Goal: Task Accomplishment & Management: Complete application form

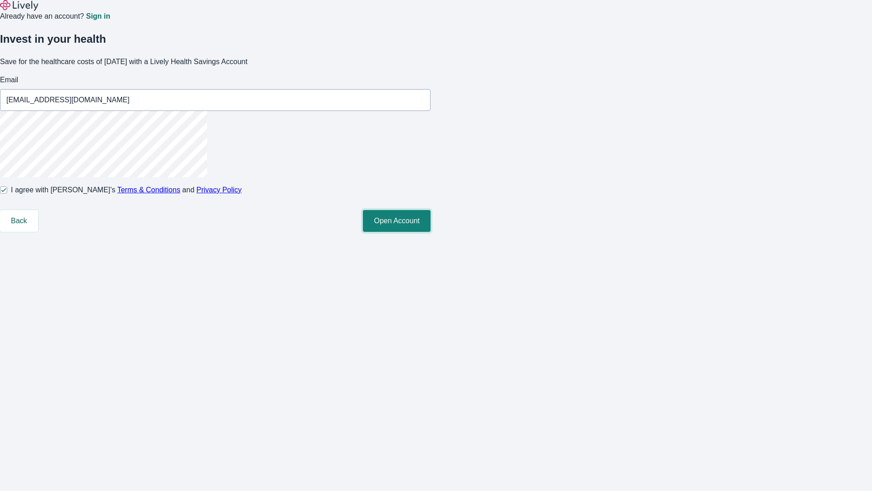
click at [431, 232] on button "Open Account" at bounding box center [397, 221] width 68 height 22
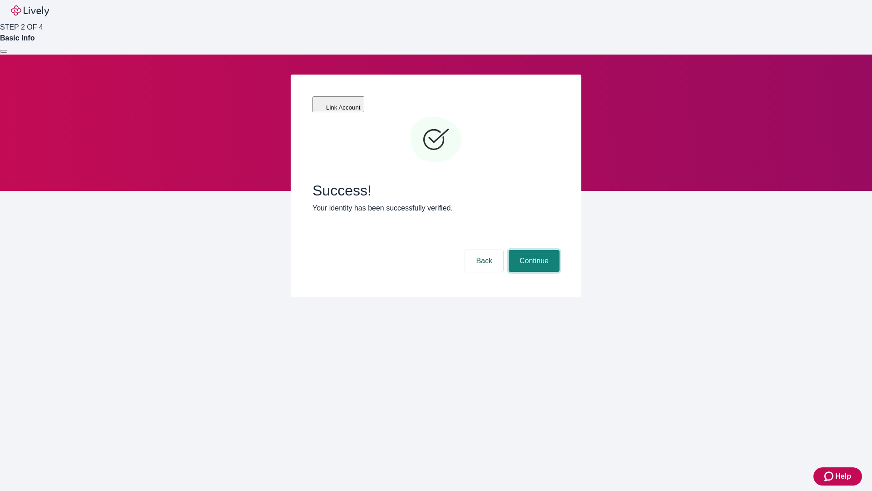
click at [533, 250] on button "Continue" at bounding box center [534, 261] width 51 height 22
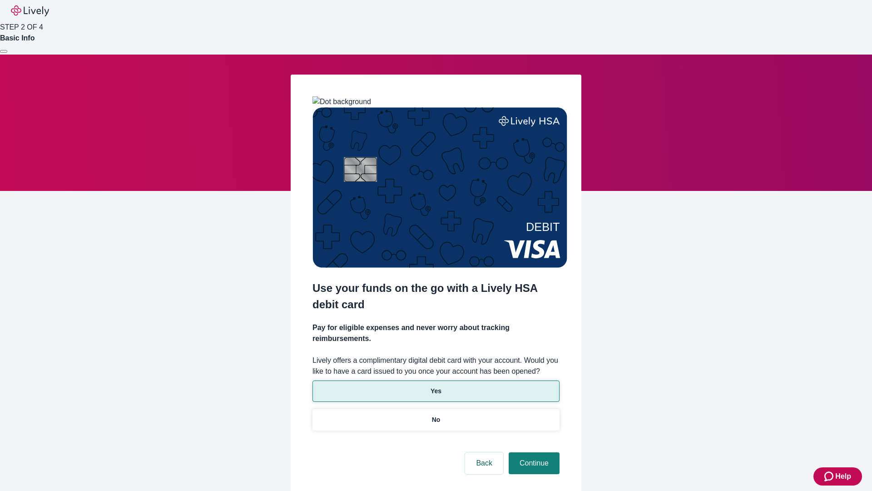
click at [436, 386] on p "Yes" at bounding box center [436, 391] width 11 height 10
click at [533, 452] on button "Continue" at bounding box center [534, 463] width 51 height 22
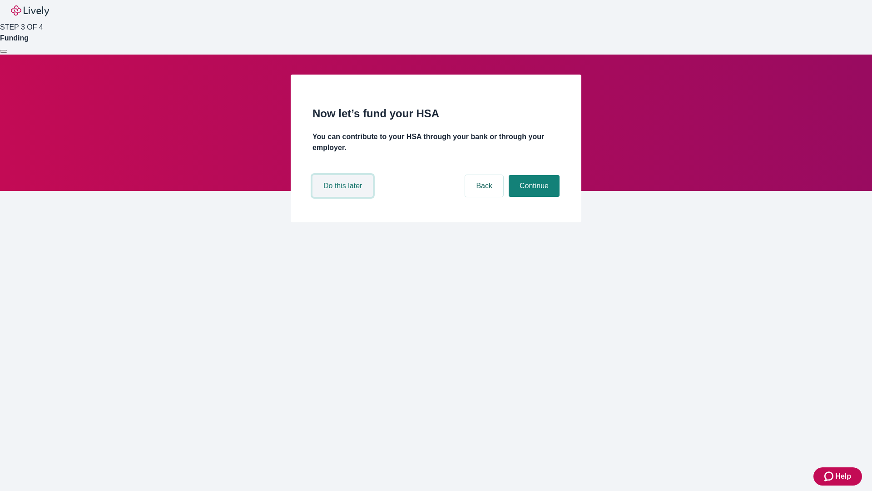
click at [344, 197] on button "Do this later" at bounding box center [343, 186] width 60 height 22
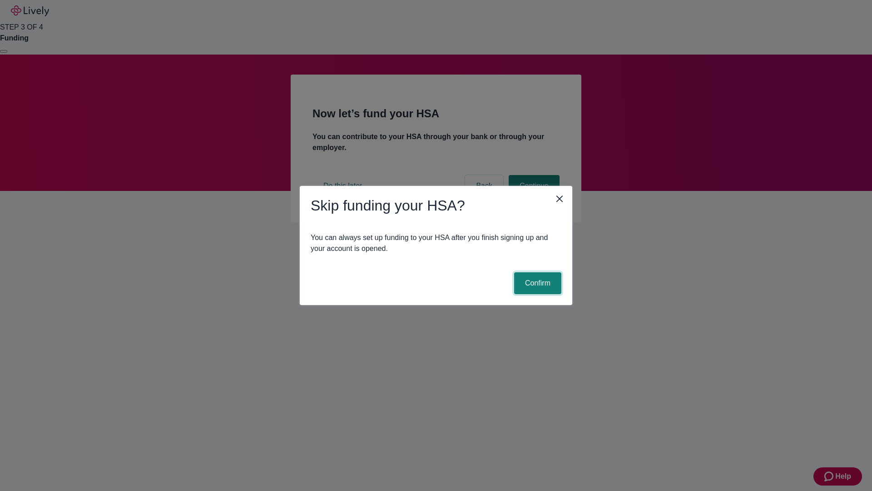
click at [537, 283] on button "Confirm" at bounding box center [537, 283] width 47 height 22
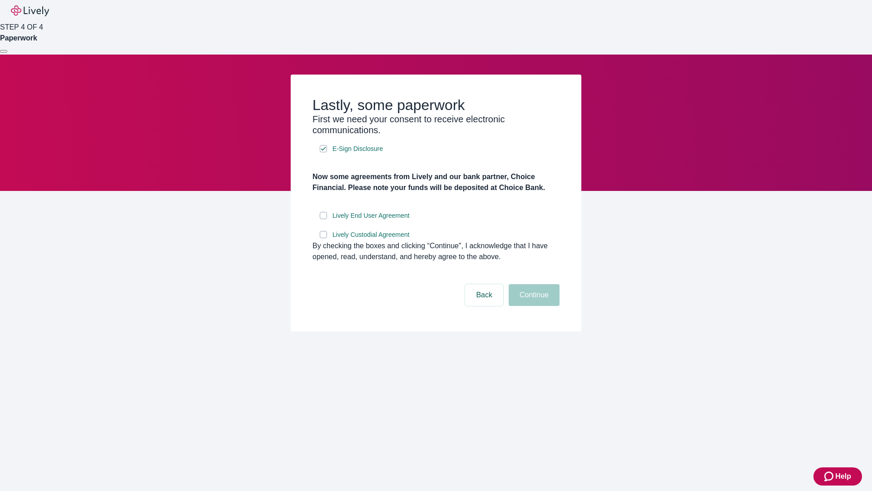
click at [324, 219] on input "Lively End User Agreement" at bounding box center [323, 215] width 7 height 7
checkbox input "true"
click at [324, 238] on input "Lively Custodial Agreement" at bounding box center [323, 234] width 7 height 7
checkbox input "true"
click at [533, 306] on button "Continue" at bounding box center [534, 295] width 51 height 22
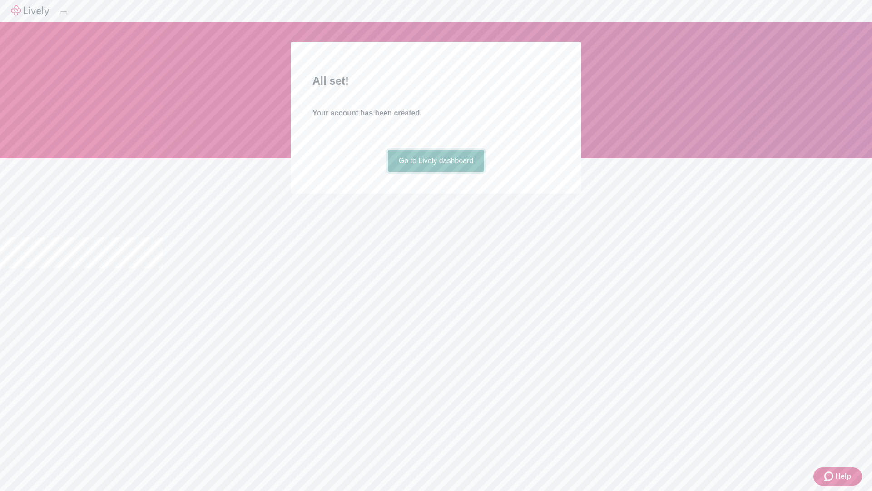
click at [436, 172] on link "Go to Lively dashboard" at bounding box center [436, 161] width 97 height 22
